Goal: Task Accomplishment & Management: Use online tool/utility

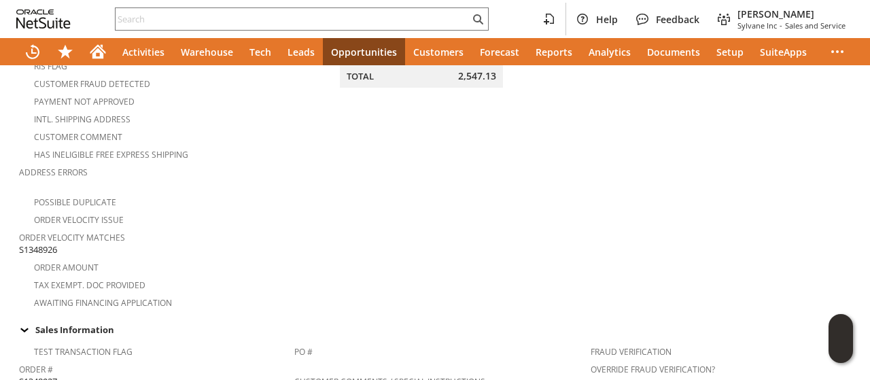
scroll to position [340, 0]
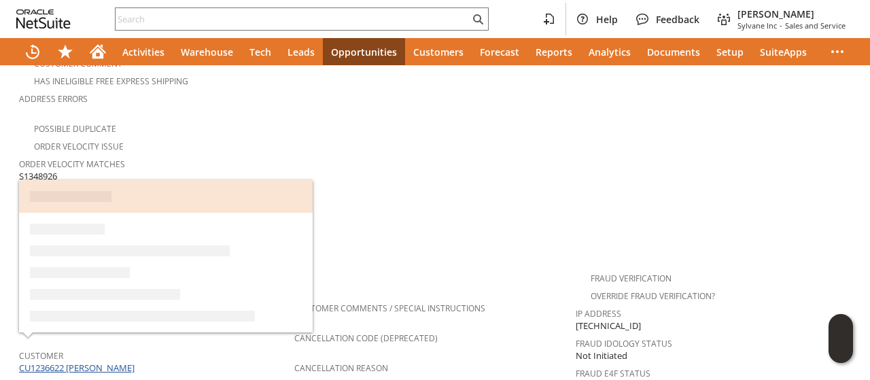
click at [125, 362] on link "CU1236622 Michael McNamara" at bounding box center [78, 368] width 119 height 12
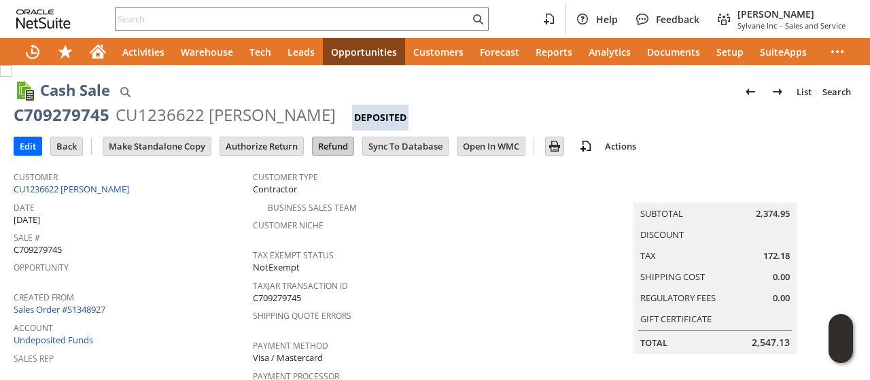
click at [339, 143] on input "Refund" at bounding box center [333, 146] width 41 height 18
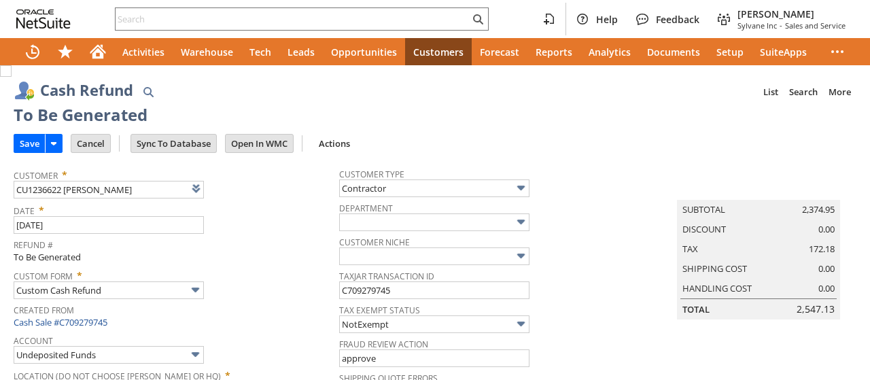
type input "Regions - Merchant 0414"
type input "Headquarters : Head... : Pending Testing"
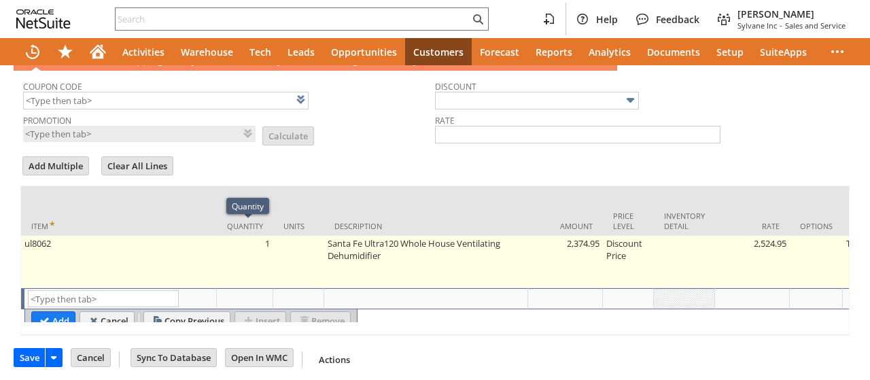
click at [177, 241] on td "ul8062" at bounding box center [119, 262] width 196 height 52
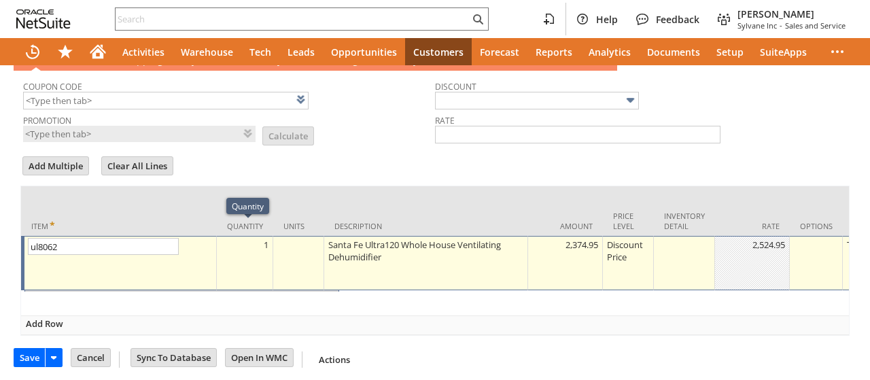
click at [177, 241] on td "ul8062 List Search" at bounding box center [119, 263] width 196 height 54
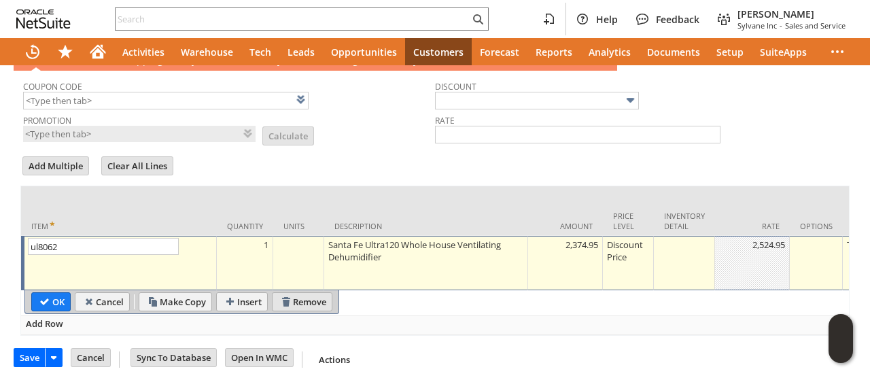
click at [309, 293] on input "Remove" at bounding box center [302, 302] width 59 height 18
type input "Add"
type input "Copy Previous"
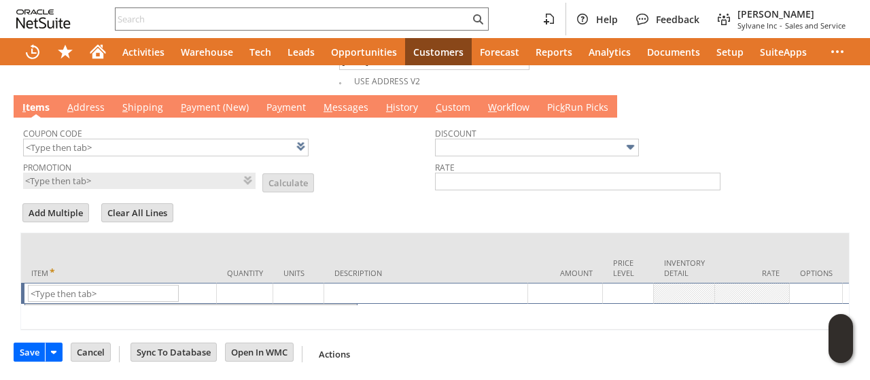
scroll to position [728, 0]
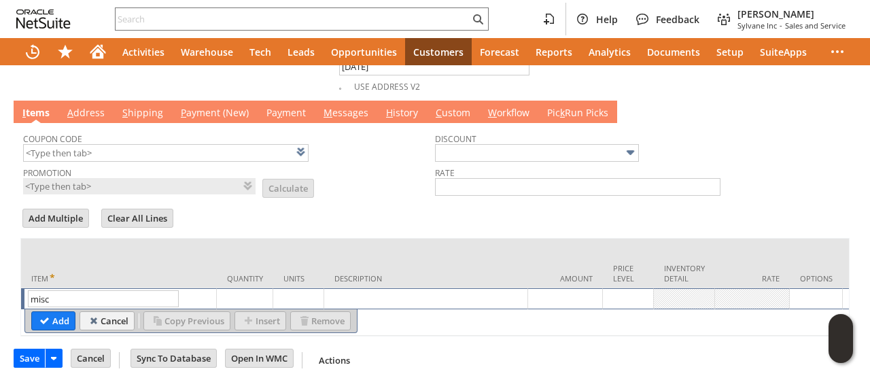
type input "Misc Expense-DO NOT USE"
type input "0.01"
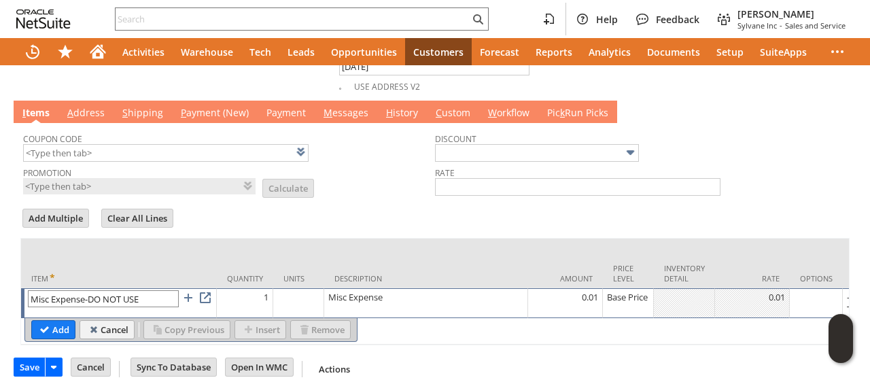
click at [154, 290] on input "Misc Expense-DO NOT USE" at bounding box center [103, 298] width 151 height 17
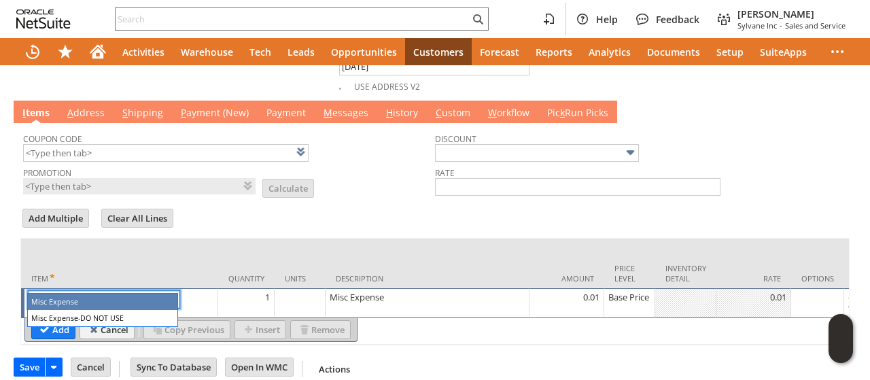
type input "Misc Expense"
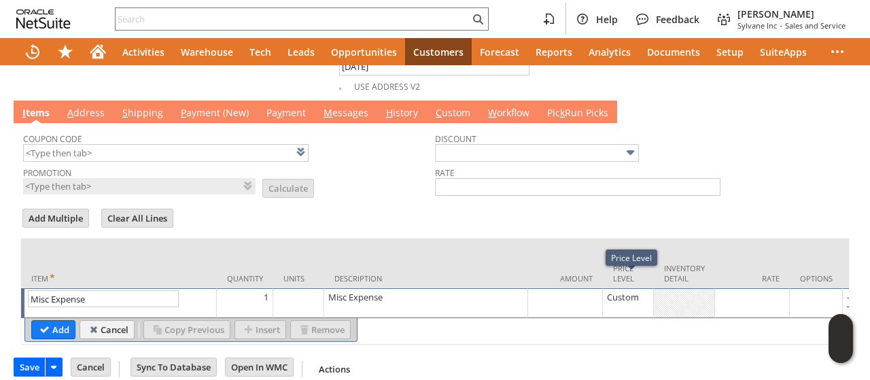
type input "Misc Expense"
click at [754, 290] on div at bounding box center [752, 297] width 67 height 14
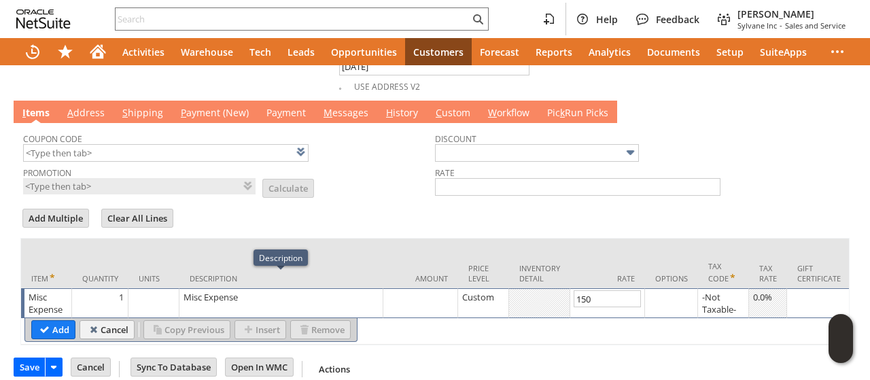
type input "150.00"
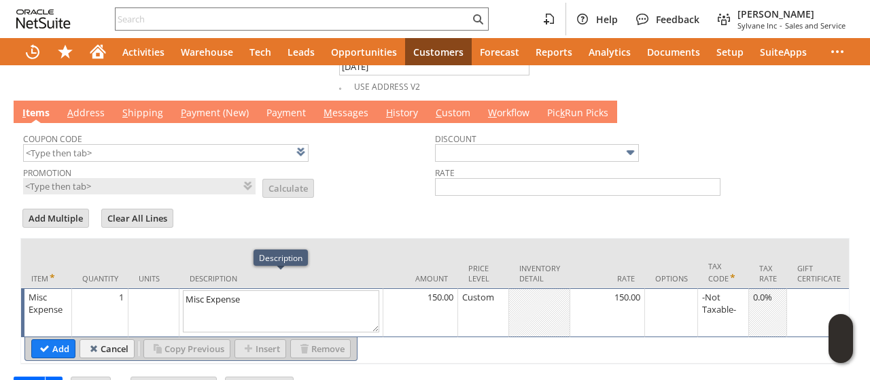
click at [220, 290] on textarea "Misc Expense" at bounding box center [281, 311] width 197 height 42
type textarea "Santa Fe Promo"
click at [39, 340] on input "Add" at bounding box center [53, 349] width 43 height 18
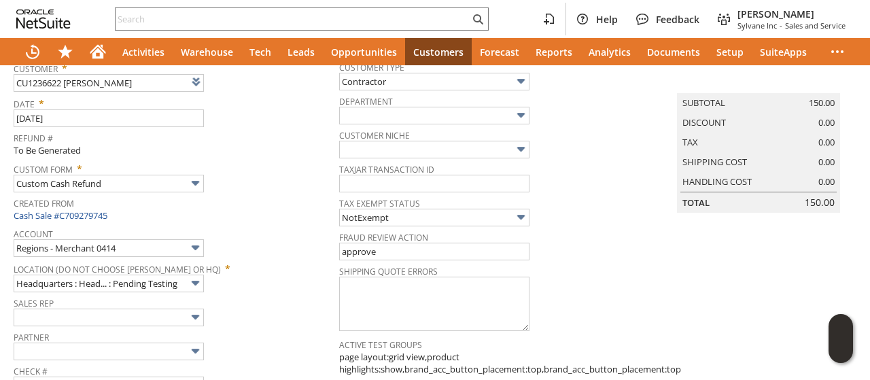
scroll to position [0, 0]
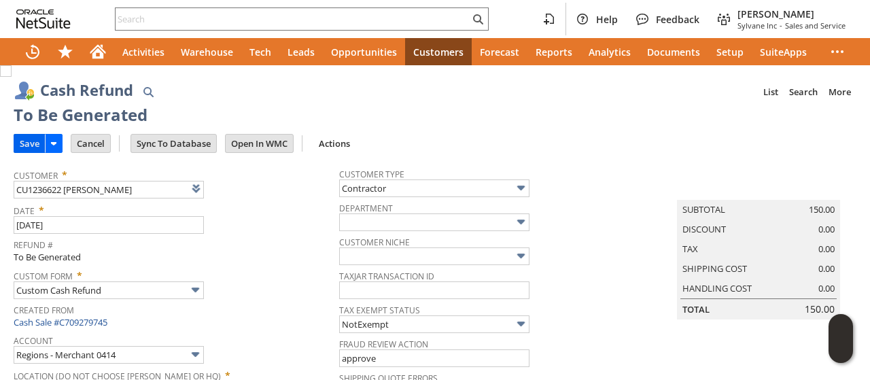
click at [30, 144] on input "Save" at bounding box center [29, 144] width 31 height 18
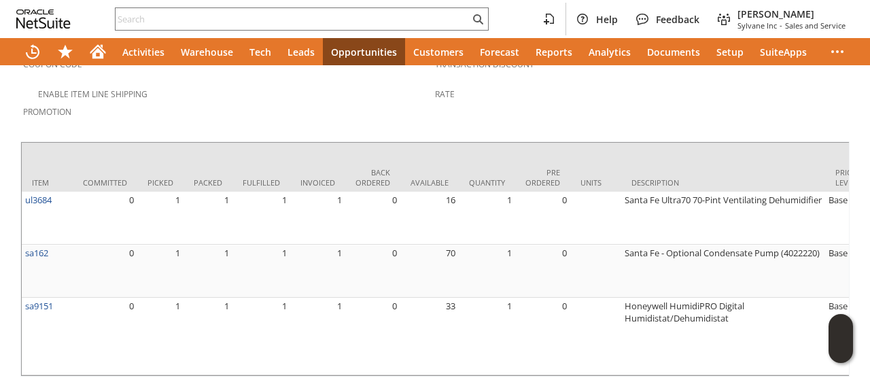
scroll to position [1115, 0]
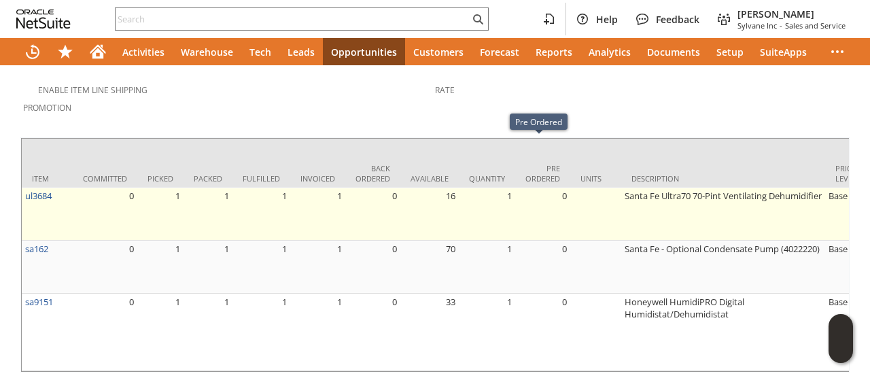
drag, startPoint x: 530, startPoint y: 175, endPoint x: 520, endPoint y: 165, distance: 14.9
click at [530, 188] on td "0" at bounding box center [542, 214] width 55 height 53
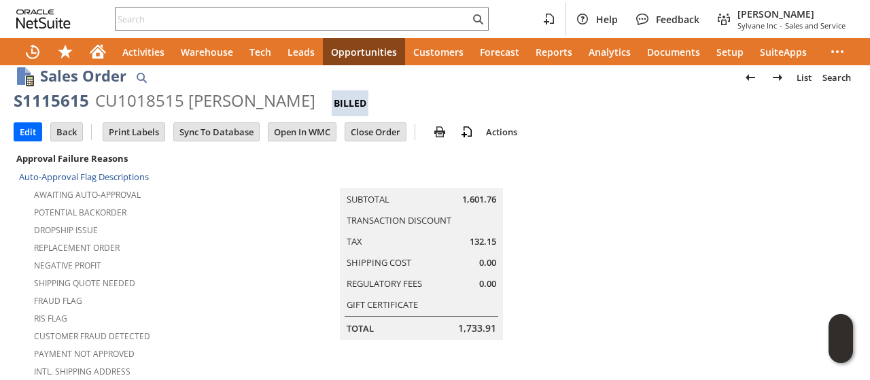
scroll to position [0, 0]
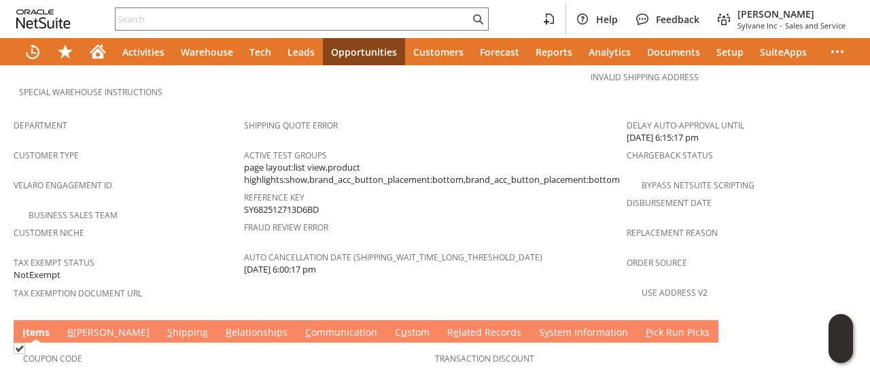
scroll to position [1087, 0]
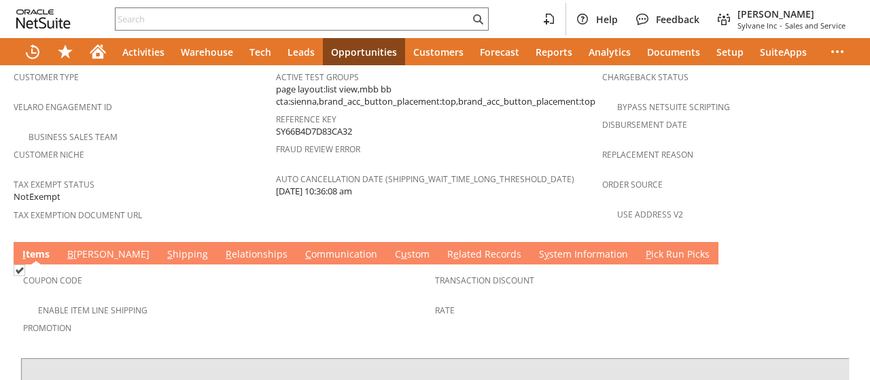
scroll to position [952, 0]
